Goal: Use online tool/utility: Utilize a website feature to perform a specific function

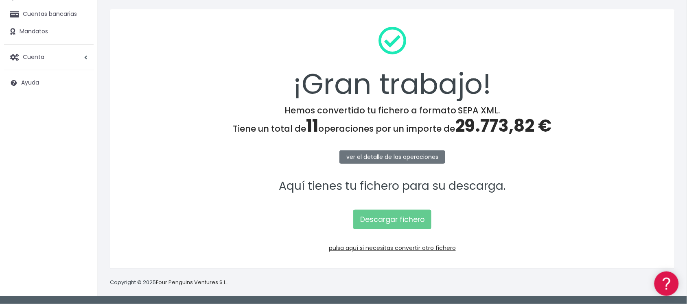
click at [68, 112] on div "Convertir fichero Generar Norma58 Validar fichero Cuentas bancarias Mandatos Cu…" at bounding box center [49, 125] width 98 height 358
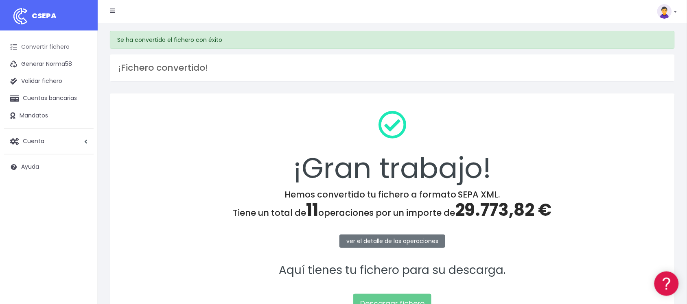
click at [64, 47] on link "Convertir fichero" at bounding box center [49, 47] width 90 height 17
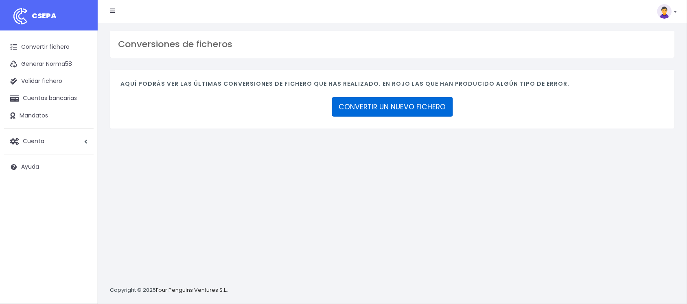
click at [395, 113] on link "CONVERTIR UN NUEVO FICHERO" at bounding box center [392, 107] width 121 height 20
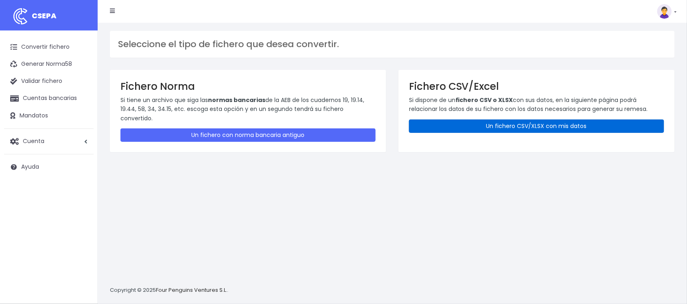
click at [546, 130] on link "Un fichero CSV/XLSX con mis datos" at bounding box center [536, 126] width 255 height 13
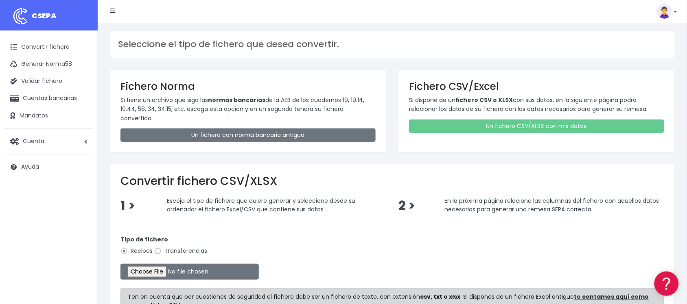
click at [157, 248] on input "Transferencias" at bounding box center [157, 251] width 7 height 7
radio input "true"
click at [161, 264] on input "file" at bounding box center [189, 272] width 138 height 16
type input "C:\fakepath\2510064 SESS BBVA FICHERO.xlsx"
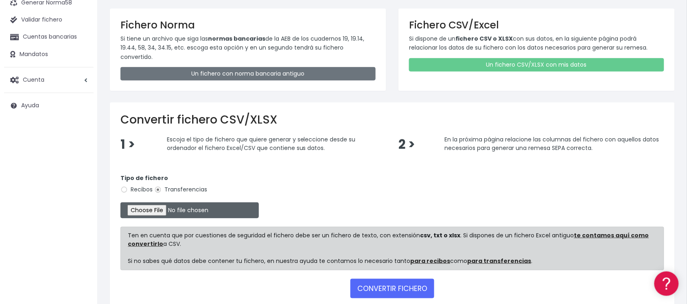
scroll to position [98, 0]
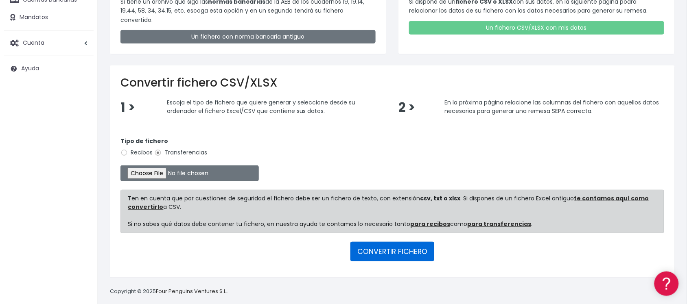
click at [399, 246] on button "CONVERTIR FICHERO" at bounding box center [392, 252] width 84 height 20
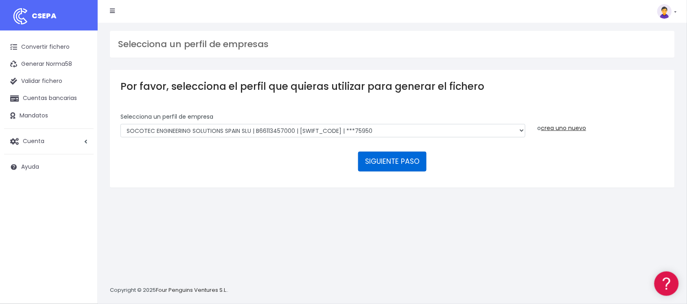
click at [391, 160] on button "SIGUIENTE PASO" at bounding box center [392, 162] width 68 height 20
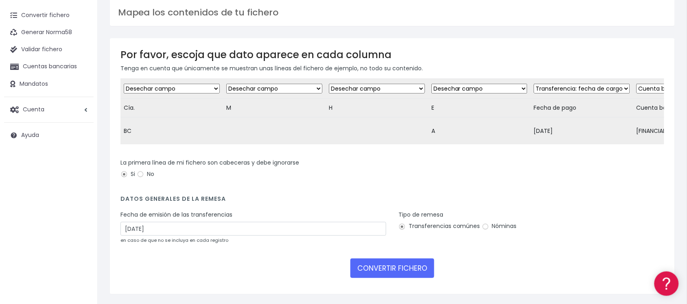
scroll to position [64, 0]
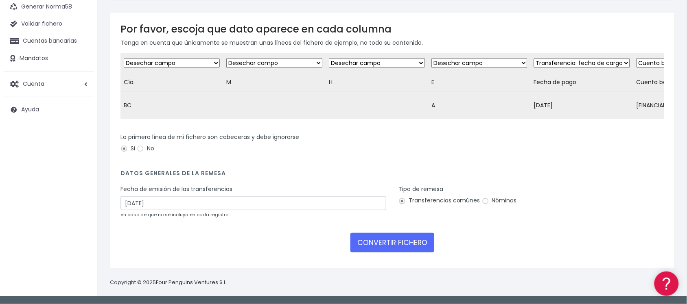
click at [328, 196] on div "Fecha de emisión de las transferencias 08/10/2025 en caso de que no se incluya …" at bounding box center [253, 202] width 266 height 34
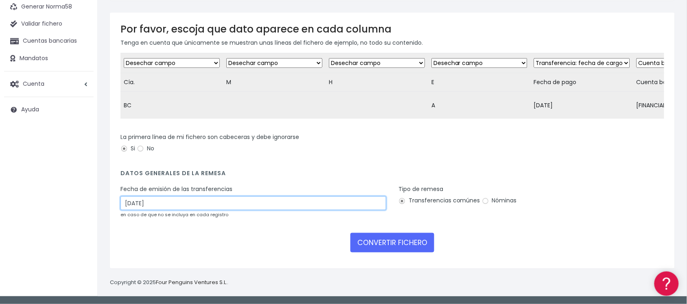
click at [260, 203] on input "08/10/2025" at bounding box center [253, 204] width 266 height 14
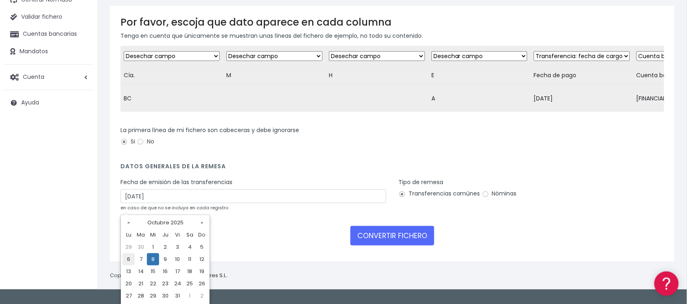
click at [129, 261] on td "6" at bounding box center [128, 260] width 12 height 12
type input "06/10/2025"
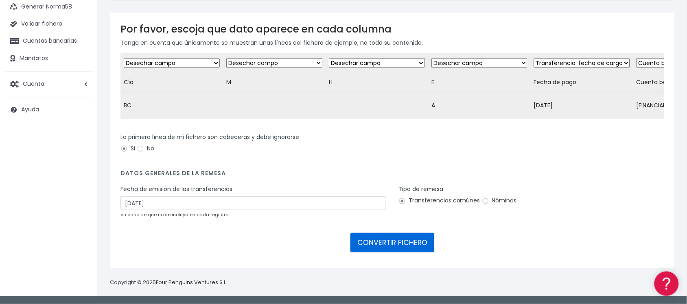
click at [410, 246] on button "CONVERTIR FICHERO" at bounding box center [392, 243] width 84 height 20
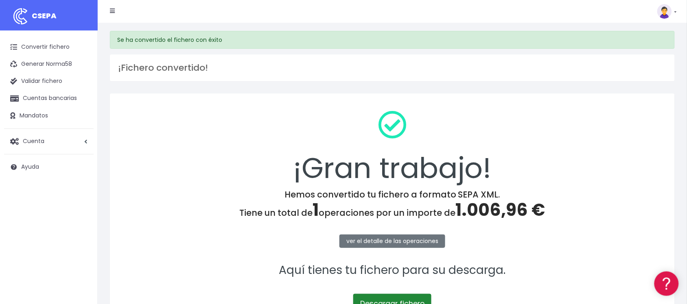
click at [399, 300] on link "Descargar fichero" at bounding box center [392, 304] width 78 height 20
